Goal: Transaction & Acquisition: Purchase product/service

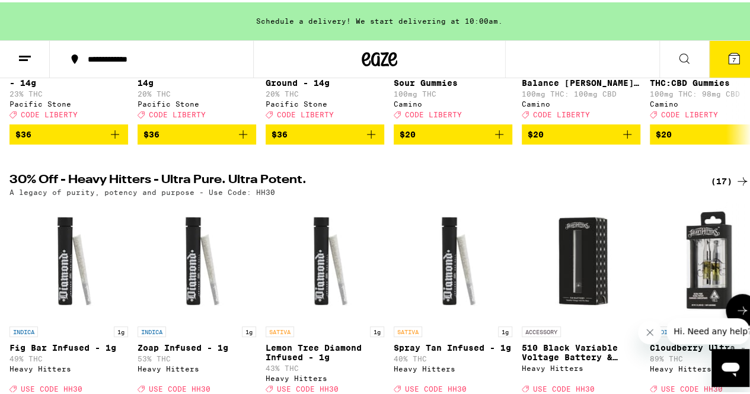
scroll to position [313, 0]
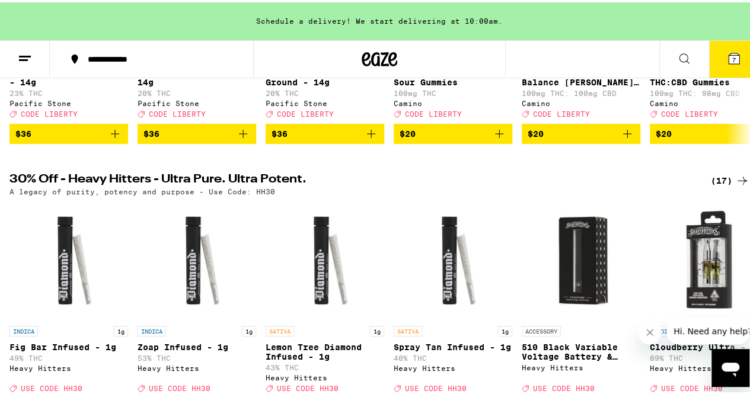
click at [717, 183] on div "(17)" at bounding box center [730, 178] width 39 height 14
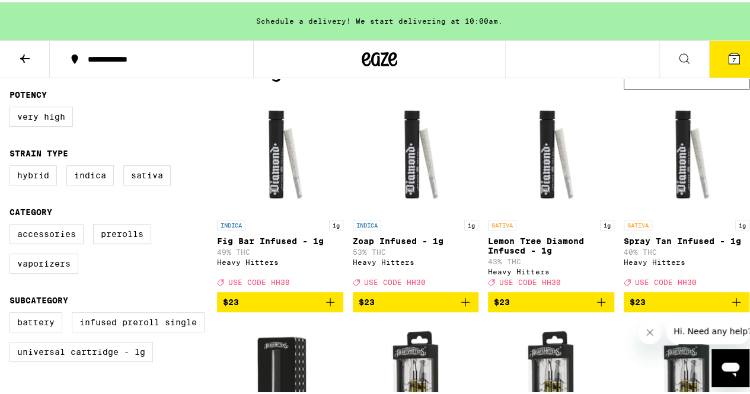
scroll to position [89, 0]
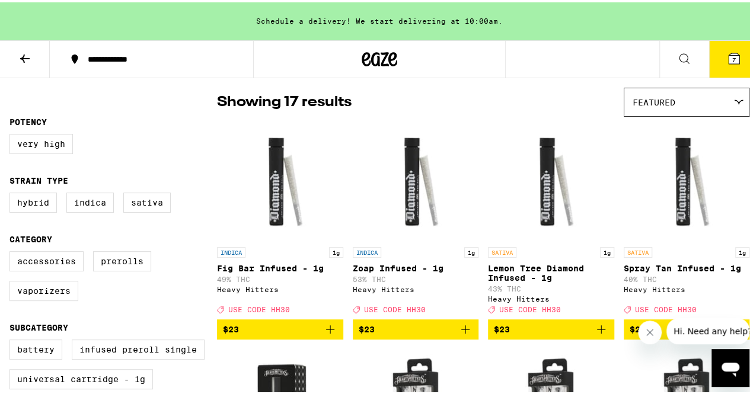
click at [23, 59] on icon at bounding box center [25, 56] width 14 height 14
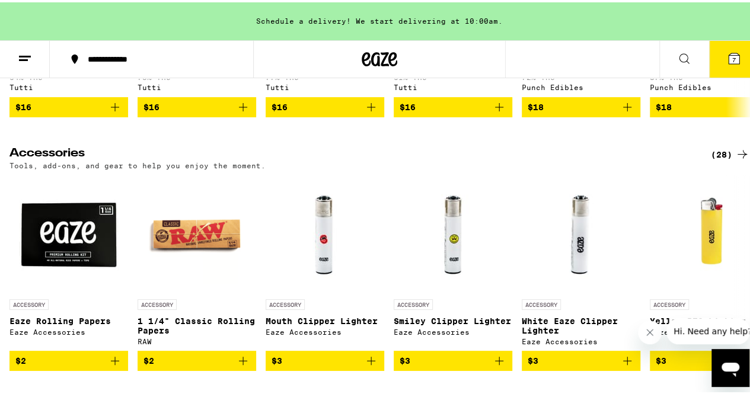
scroll to position [5480, 0]
